Goal: Book appointment/travel/reservation

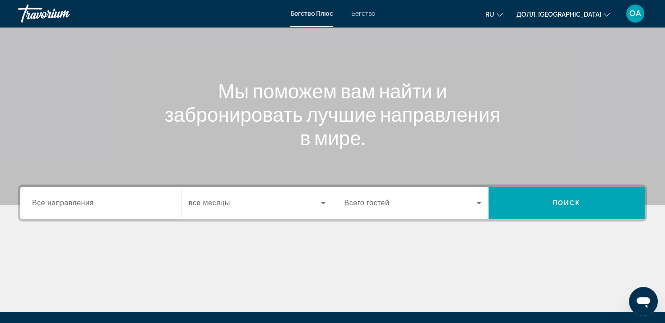
scroll to position [67, 0]
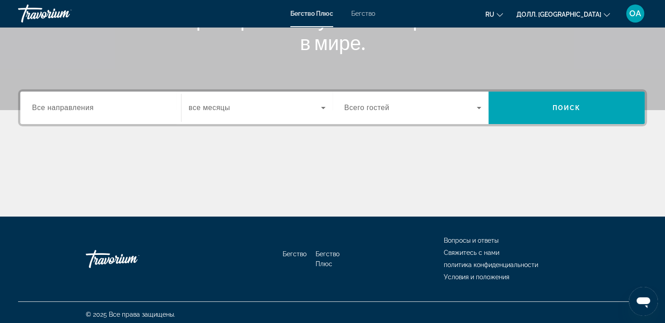
scroll to position [162, 0]
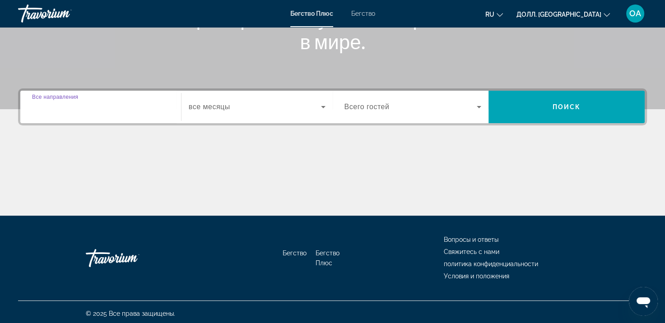
click at [59, 111] on input "Пункт назначения Все направления" at bounding box center [100, 107] width 137 height 11
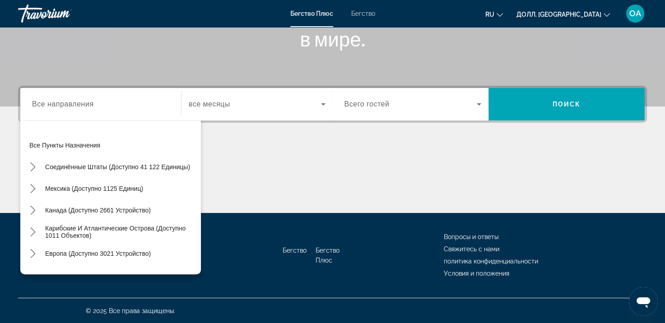
click at [204, 108] on label "Начальный месяц все месяцы" at bounding box center [210, 104] width 42 height 8
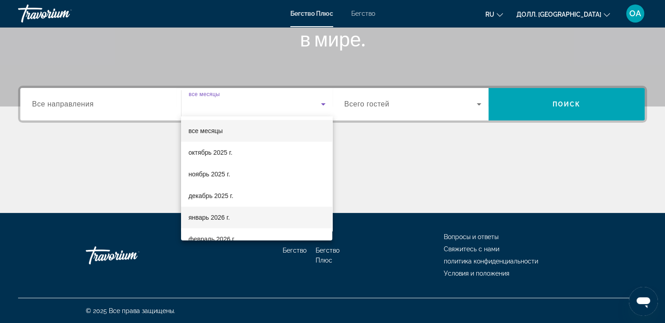
click at [215, 214] on ya-tr-span "январь 2026 г." at bounding box center [209, 217] width 42 height 7
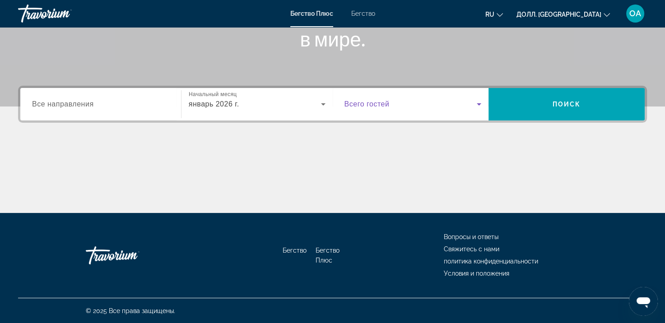
click at [392, 108] on span "Виджет поиска" at bounding box center [411, 104] width 133 height 11
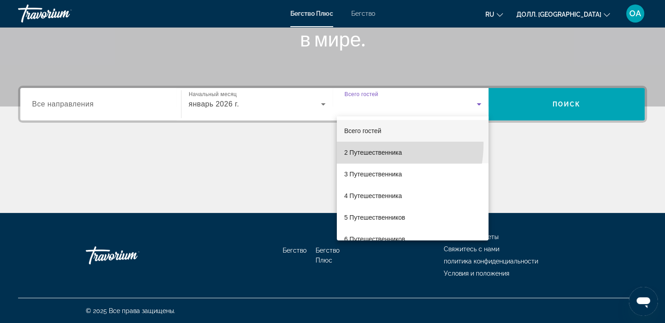
click at [360, 144] on mat-option "2 Путешественника" at bounding box center [413, 153] width 152 height 22
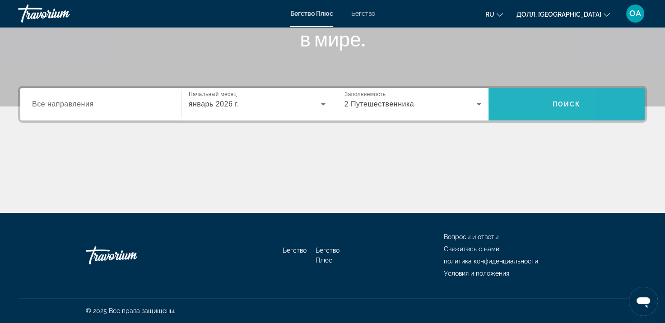
click at [506, 98] on span "Поиск" at bounding box center [567, 105] width 156 height 22
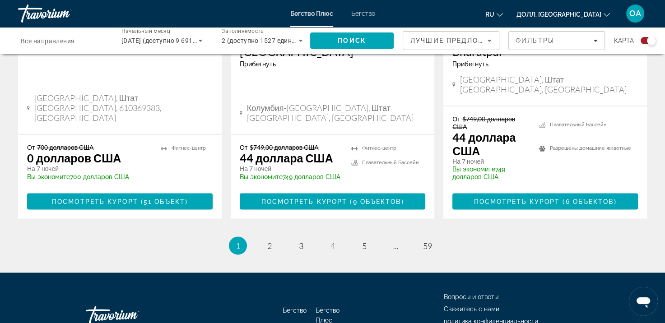
scroll to position [1506, 0]
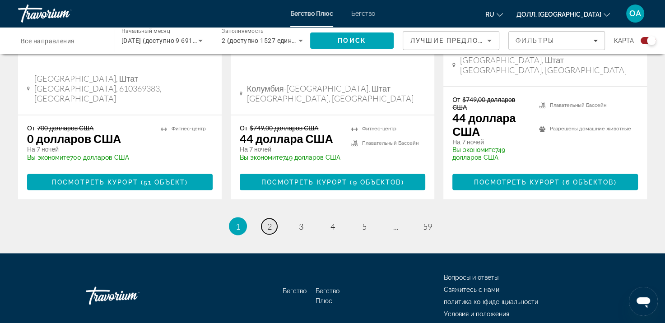
click at [265, 219] on link "страница 2" at bounding box center [270, 227] width 16 height 16
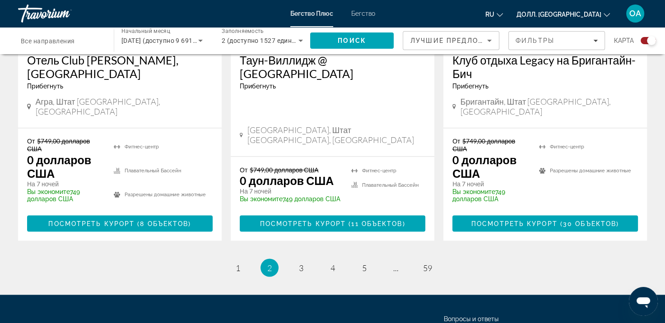
scroll to position [1520, 0]
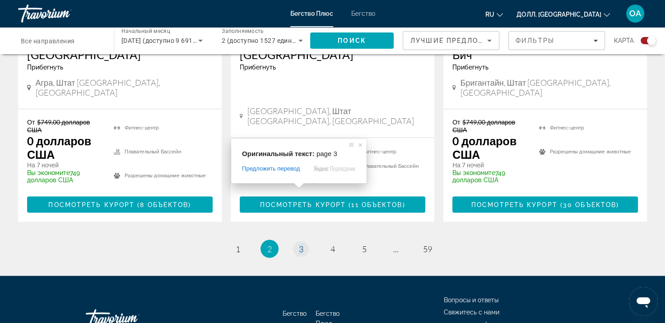
click at [301, 186] on span at bounding box center [299, 185] width 12 height 5
click at [361, 146] on span at bounding box center [360, 144] width 9 height 9
click at [302, 183] on div "Оригинальный текст: page 3 Предложить перевод Отправить Спасибо, перевод отправ…" at bounding box center [303, 161] width 136 height 45
click at [365, 145] on span at bounding box center [364, 144] width 9 height 9
click at [302, 187] on span at bounding box center [303, 185] width 12 height 5
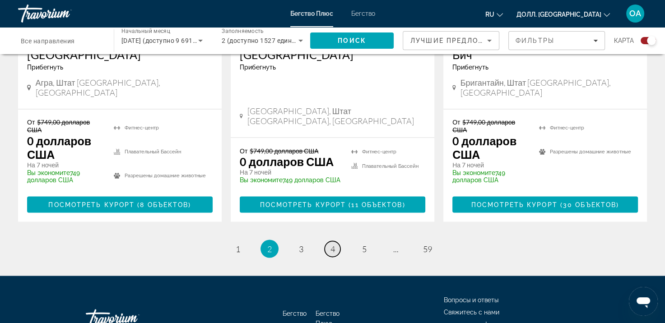
click at [335, 244] on span "4" at bounding box center [333, 249] width 5 height 10
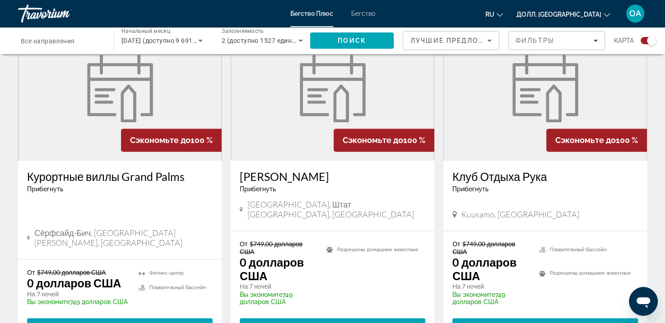
scroll to position [1376, 0]
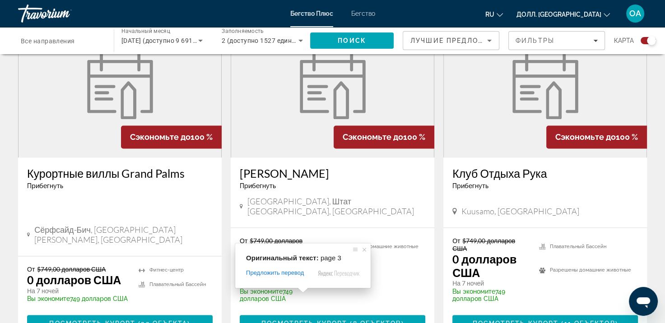
click at [301, 288] on div "Оригинальный текст: page 3 Предложить перевод Отправить Спасибо, перевод отправ…" at bounding box center [303, 265] width 136 height 45
click at [366, 249] on span at bounding box center [364, 249] width 9 height 9
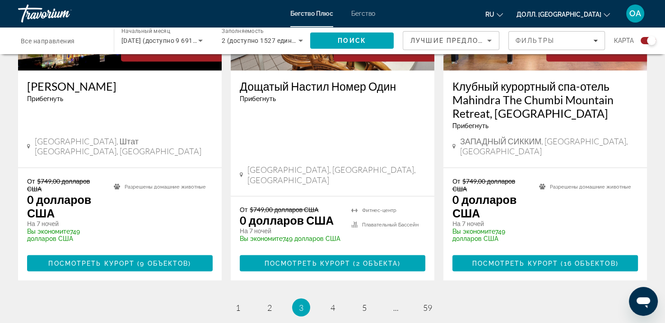
scroll to position [1548, 0]
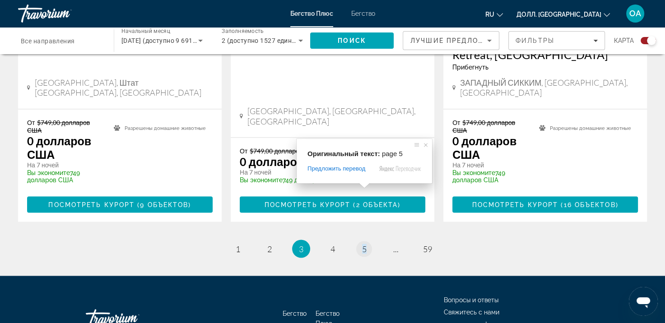
click at [365, 186] on span at bounding box center [365, 185] width 12 height 5
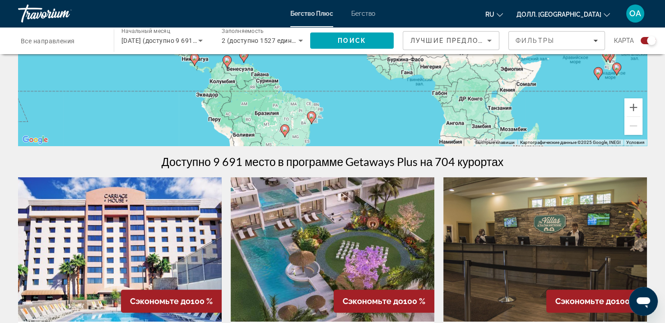
scroll to position [0, 0]
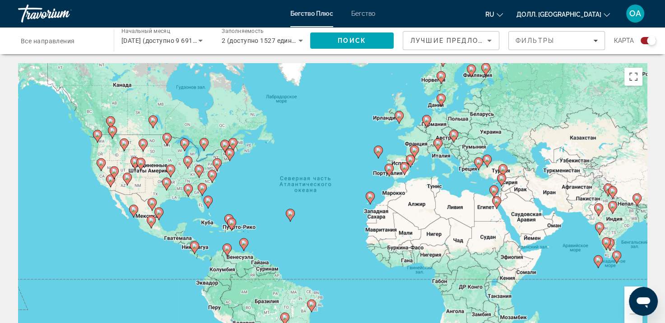
click at [501, 171] on image "Основное содержание" at bounding box center [502, 168] width 5 height 5
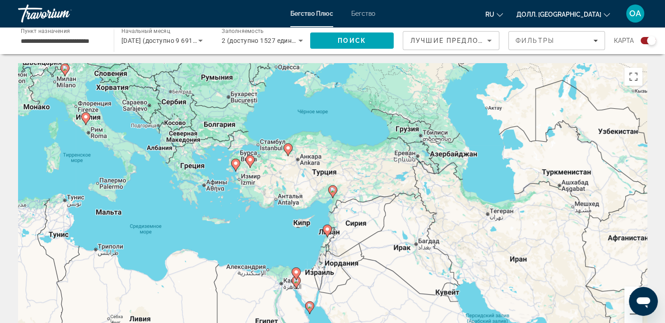
click at [285, 145] on icon "Основное содержание" at bounding box center [288, 150] width 8 height 12
type input "**********"
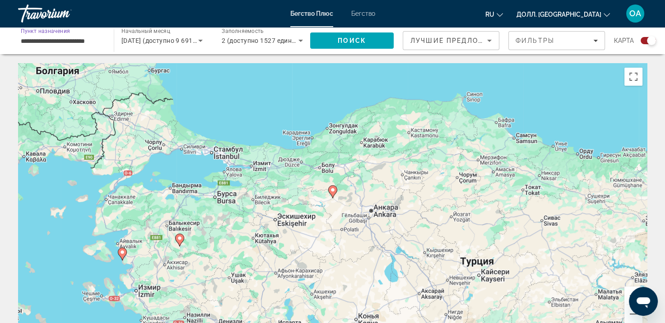
click at [71, 37] on input "**********" at bounding box center [61, 41] width 81 height 11
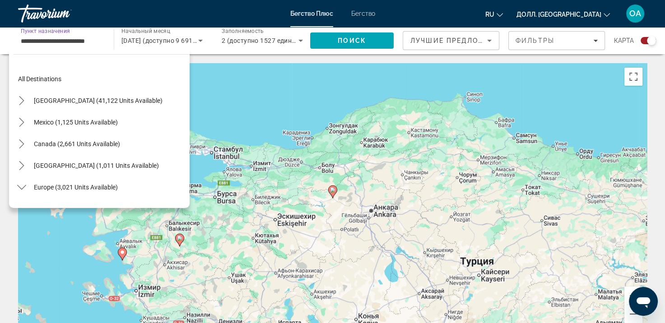
scroll to position [444, 0]
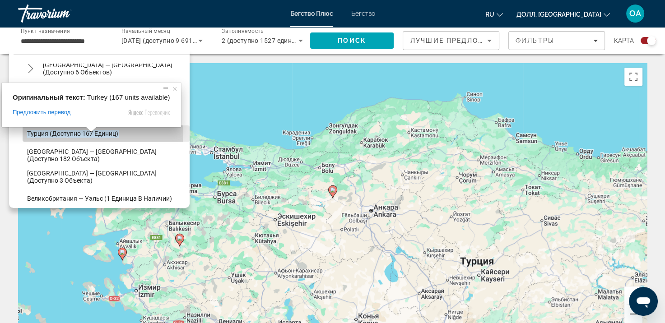
click at [57, 132] on ya-tr-span "Турция (доступно 167 единиц)" at bounding box center [72, 133] width 91 height 7
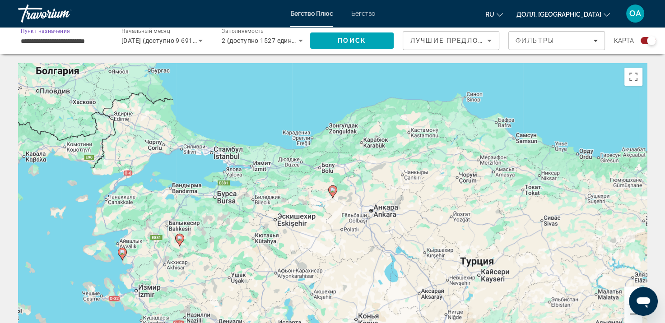
click at [57, 132] on div "Чтобы активировать перетаскивание с помощью клавиатуры, нажмите Alt + Enter. По…" at bounding box center [332, 198] width 629 height 271
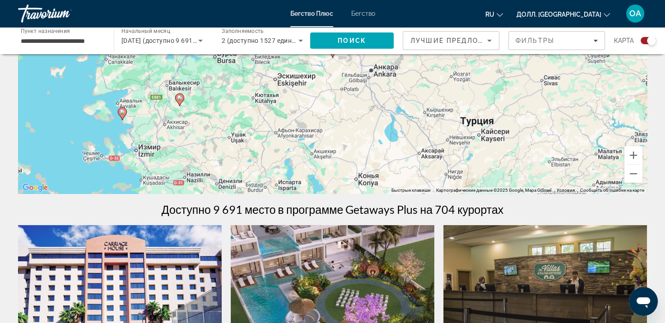
scroll to position [132, 0]
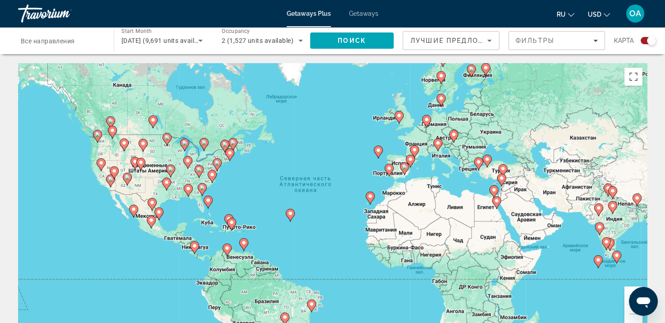
click at [51, 42] on span "Все направления" at bounding box center [48, 40] width 54 height 7
click at [51, 42] on input "Destination Все направления" at bounding box center [61, 41] width 81 height 11
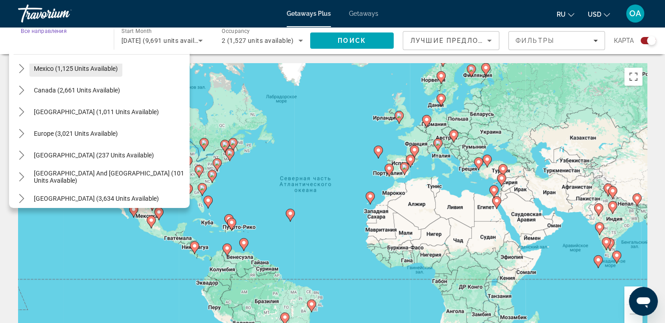
scroll to position [54, 0]
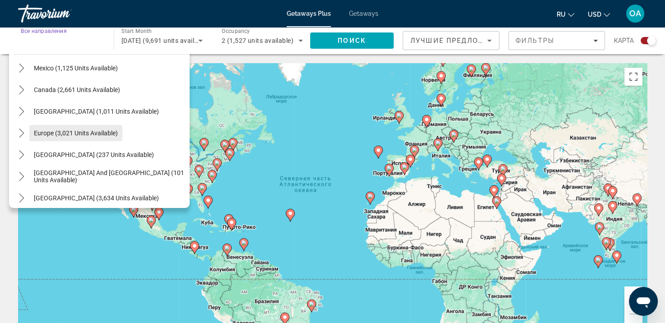
click at [74, 131] on span "Europe (3,021 units available)" at bounding box center [76, 133] width 84 height 7
type input "**********"
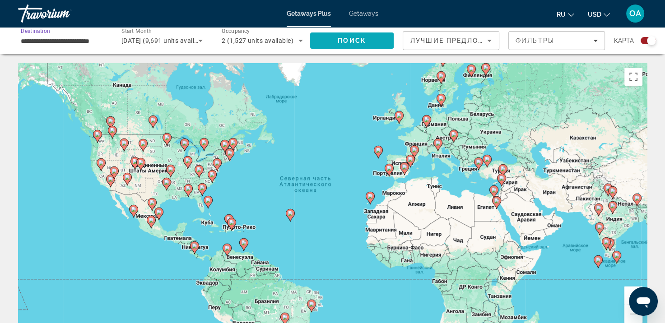
click at [338, 38] on span "Поиск" at bounding box center [352, 40] width 28 height 7
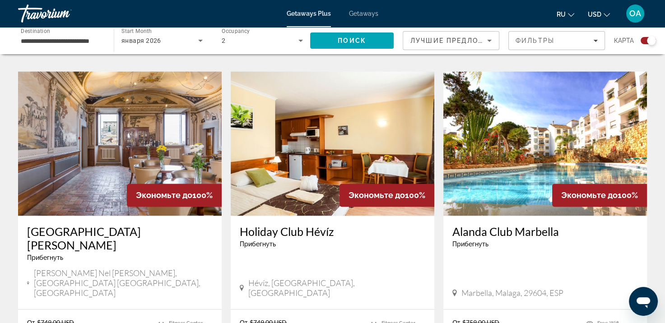
scroll to position [1261, 0]
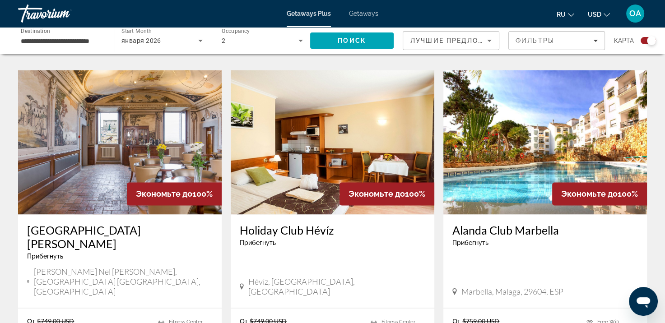
click at [487, 114] on img "Main content" at bounding box center [546, 142] width 204 height 145
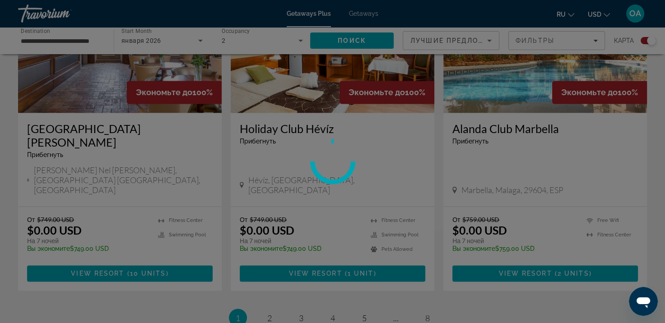
scroll to position [1364, 0]
